Goal: Information Seeking & Learning: Learn about a topic

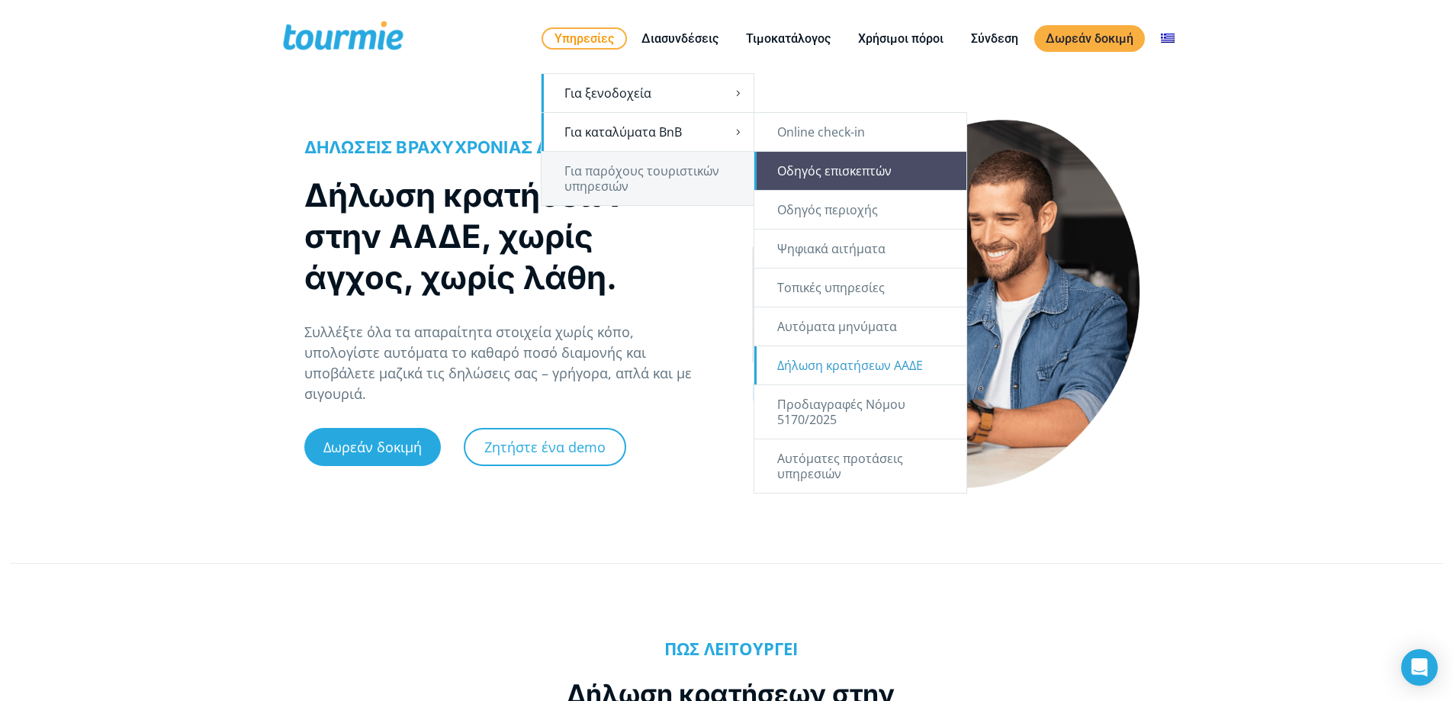
click at [846, 175] on link "Οδηγός επισκεπτών" at bounding box center [860, 171] width 212 height 38
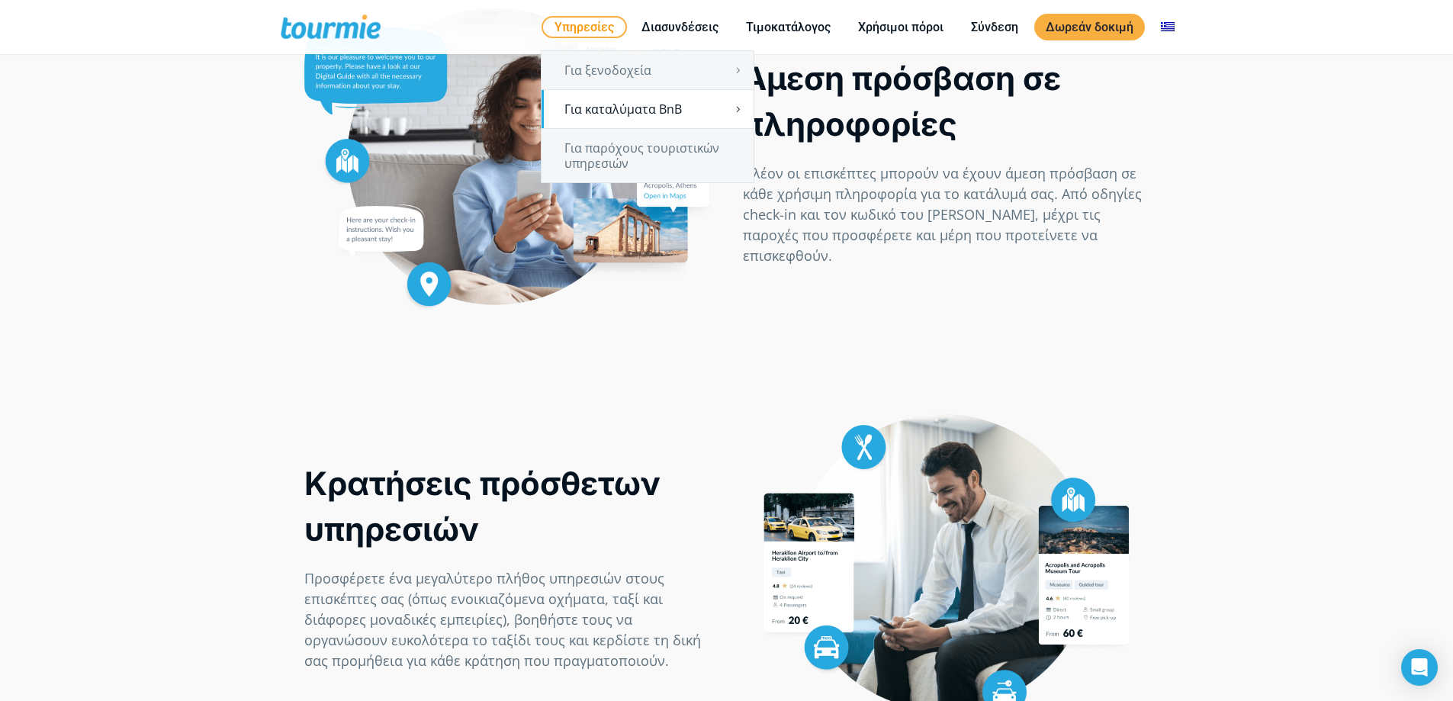
scroll to position [803, 0]
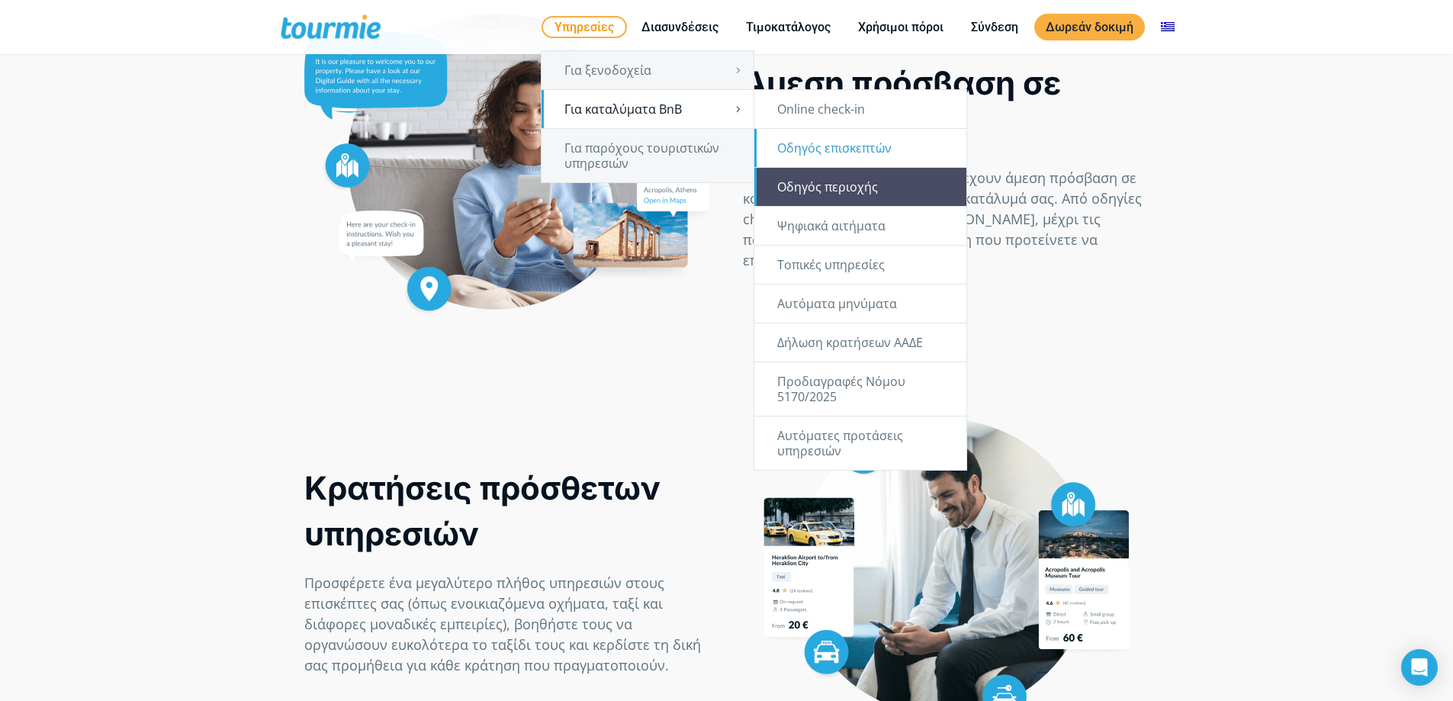
click at [828, 181] on link "Οδηγός περιοχής" at bounding box center [860, 187] width 212 height 38
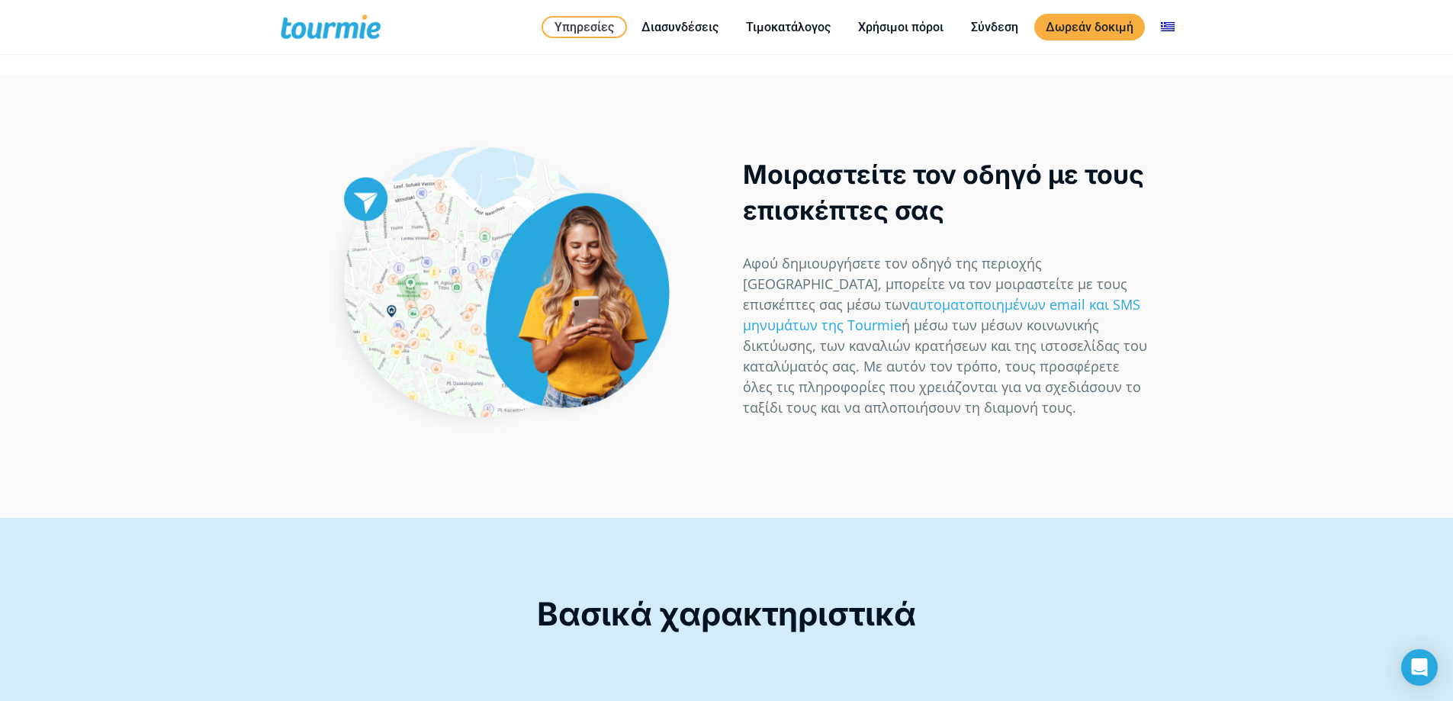
scroll to position [2479, 0]
click at [793, 294] on link "αυτοματοποιημένων email και SMS μηνυμάτων της Tourmie" at bounding box center [941, 313] width 397 height 39
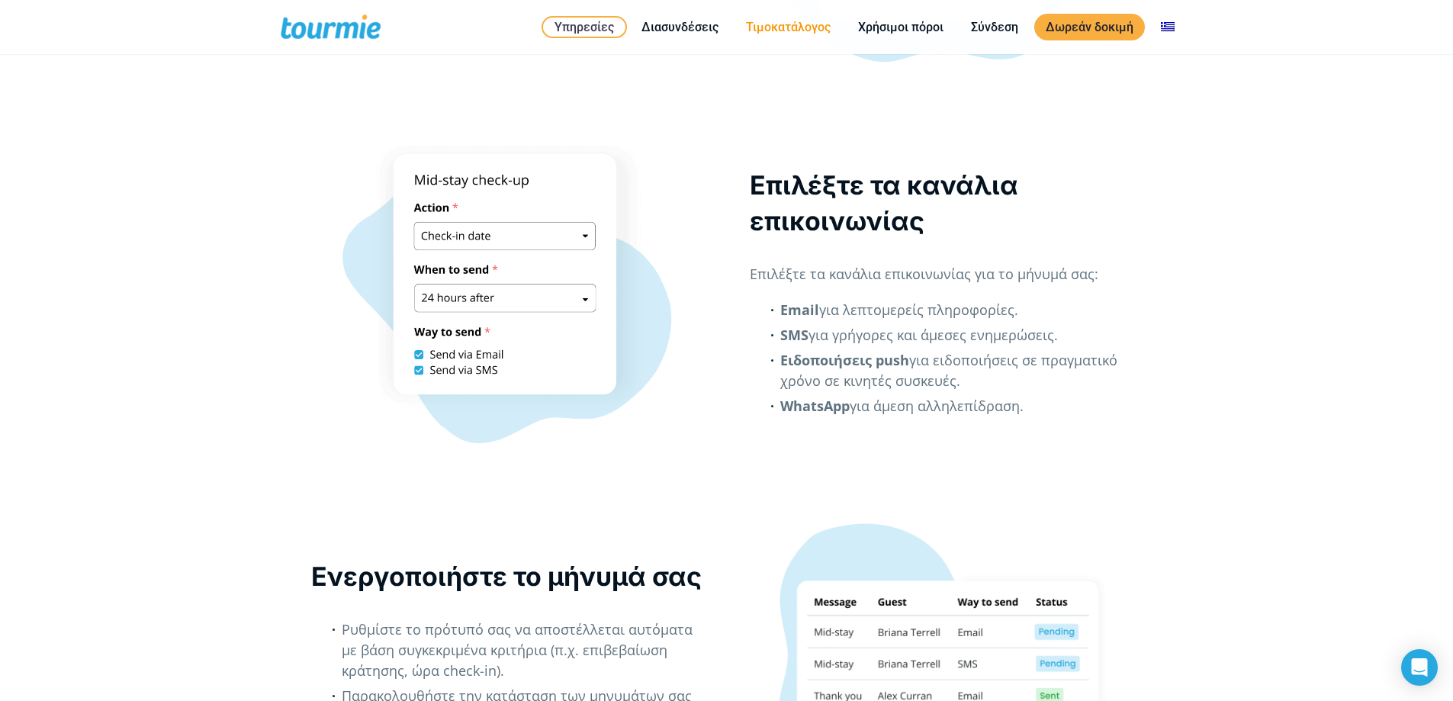
scroll to position [2052, 0]
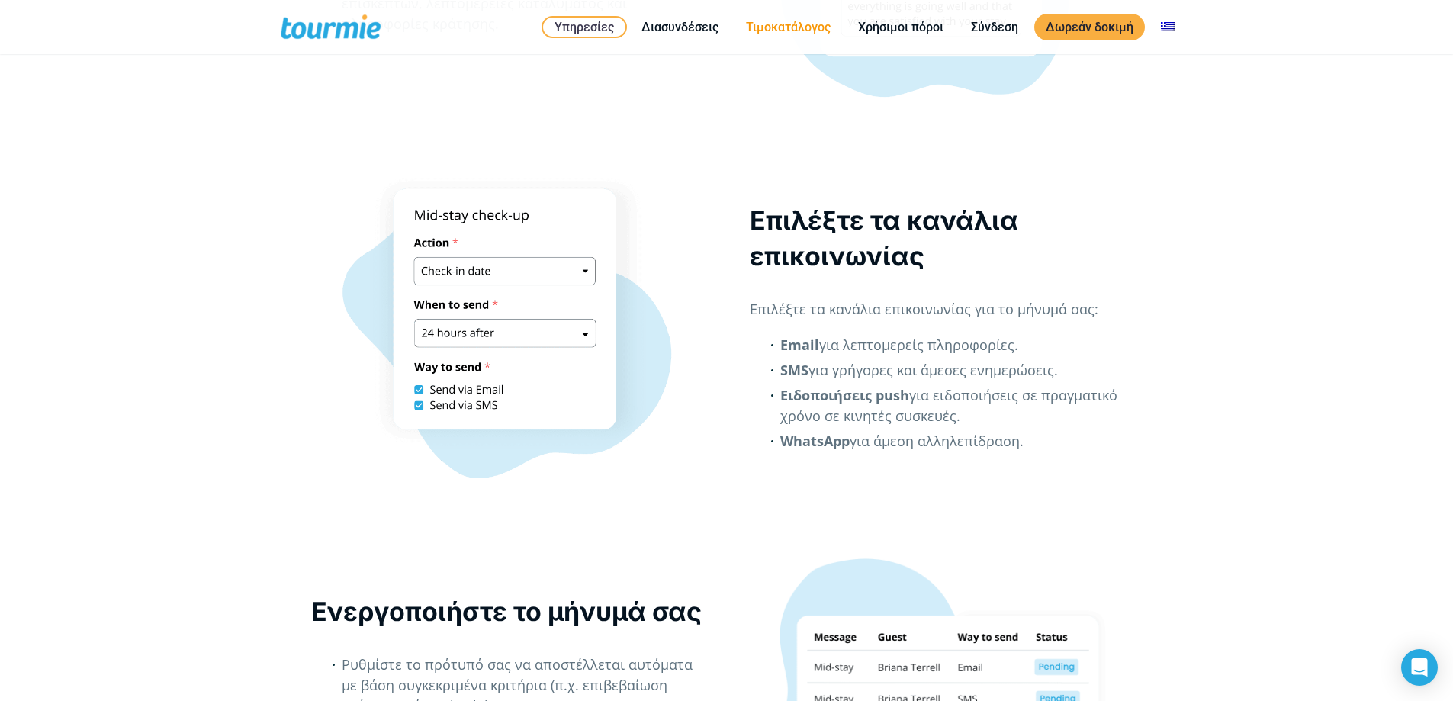
click at [805, 24] on link "Τιμοκατάλογος" at bounding box center [789, 27] width 108 height 19
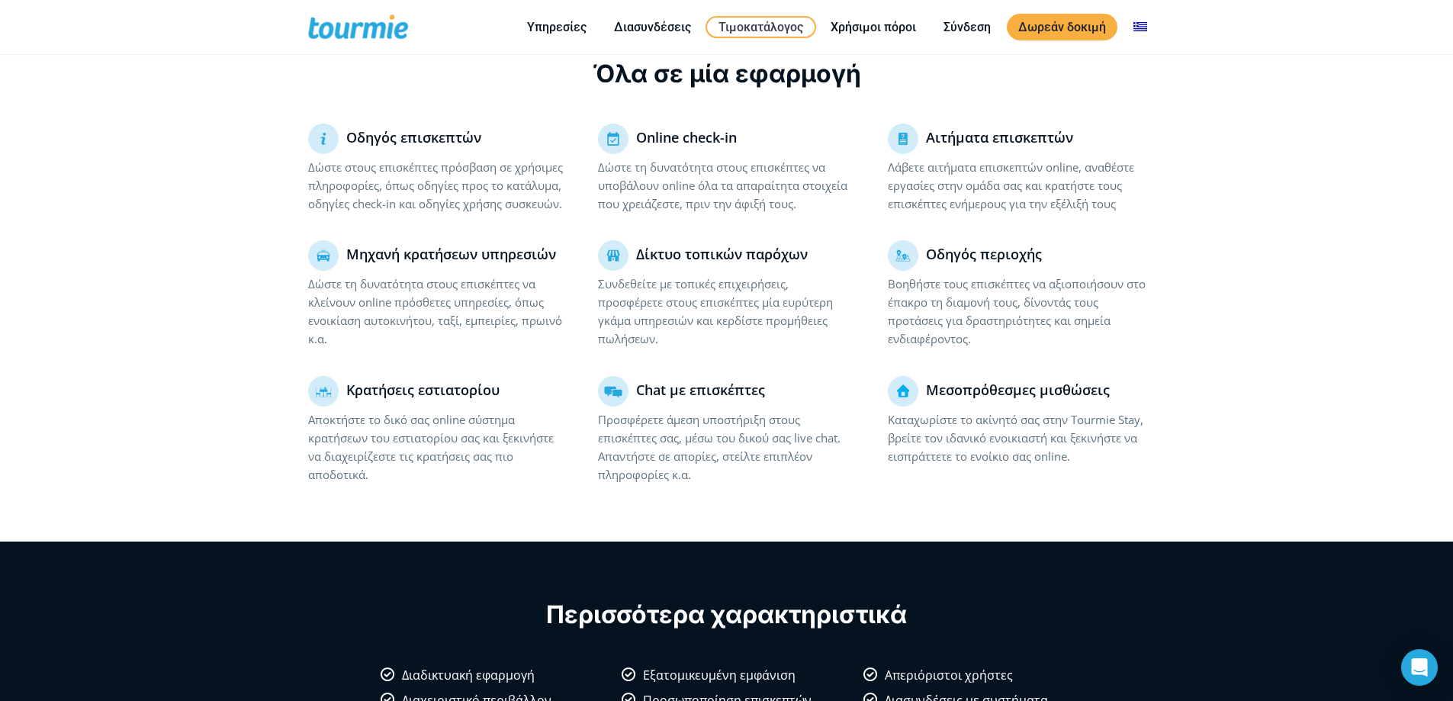
scroll to position [963, 0]
